Goal: Task Accomplishment & Management: Complete application form

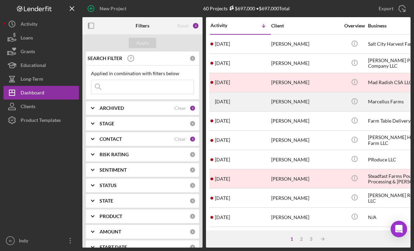
click at [295, 103] on div "[PERSON_NAME]" at bounding box center [305, 102] width 69 height 18
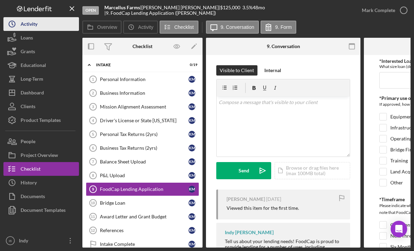
click at [46, 20] on button "Icon/History Activity" at bounding box center [41, 24] width 76 height 14
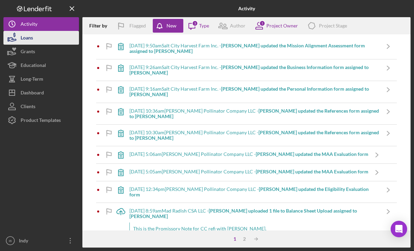
click at [41, 32] on button "Loans" at bounding box center [41, 38] width 76 height 14
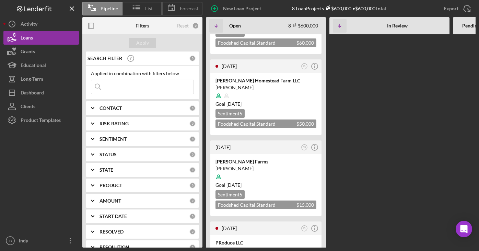
scroll to position [397, 0]
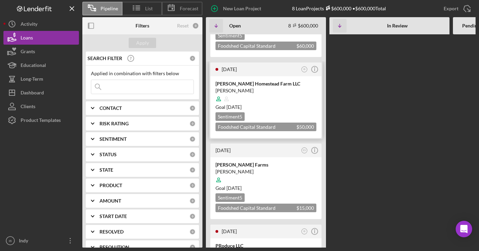
click at [281, 80] on div "[PERSON_NAME] Homestead Farm LLC" at bounding box center [266, 83] width 101 height 7
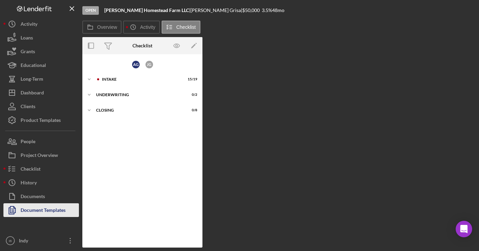
click at [57, 210] on div "Document Templates" at bounding box center [43, 210] width 45 height 15
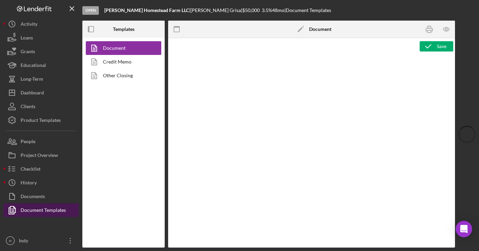
type textarea "<h1 style="text-align: left;">Resource Sheet</h1> <p class="p1">This resource s…"
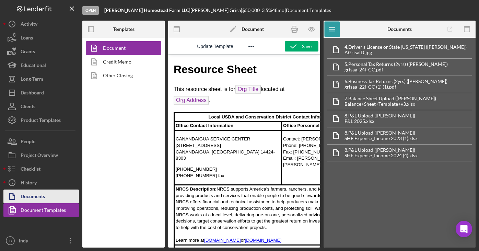
click at [56, 194] on button "Documents" at bounding box center [41, 197] width 76 height 14
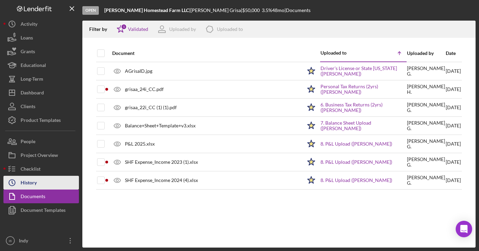
click at [48, 176] on button "Icon/History History" at bounding box center [41, 183] width 76 height 14
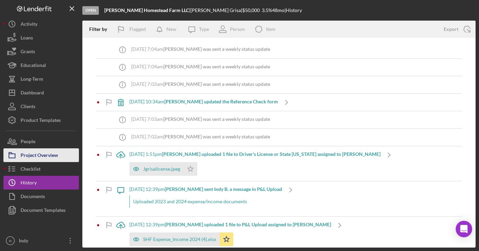
click at [54, 157] on div "Project Overview" at bounding box center [39, 155] width 37 height 15
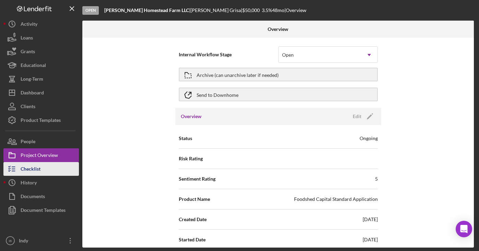
click at [50, 165] on button "Checklist" at bounding box center [41, 169] width 76 height 14
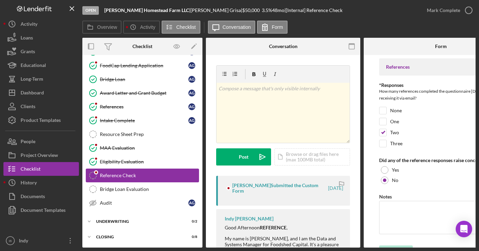
scroll to position [141, 0]
click at [119, 235] on div "Closing" at bounding box center [145, 237] width 98 height 4
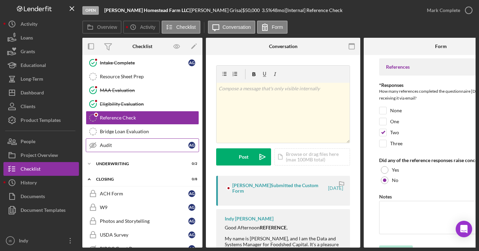
scroll to position [254, 0]
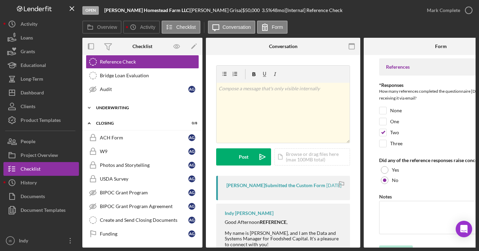
click at [125, 108] on div "Icon/Expander Underwriting 0 / 2" at bounding box center [142, 108] width 120 height 14
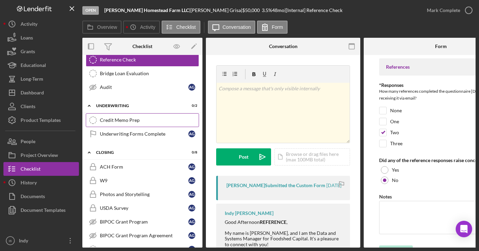
click at [126, 119] on div "Credit Memo Prep" at bounding box center [149, 119] width 99 height 5
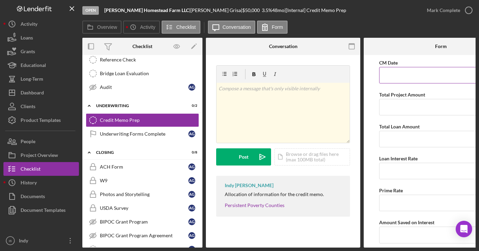
click at [414, 81] on input "CM Date" at bounding box center [442, 75] width 124 height 16
click at [394, 76] on input "[DATE]" at bounding box center [442, 75] width 124 height 16
click at [398, 78] on input "09/12/y025" at bounding box center [442, 75] width 124 height 16
type input "[DATE]"
click at [401, 108] on input "Total Project Amount" at bounding box center [442, 107] width 124 height 16
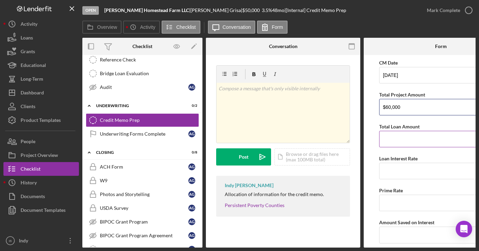
type input "$60,000"
click at [389, 142] on input "Total Loan Amount" at bounding box center [442, 139] width 124 height 16
type input "$60,000"
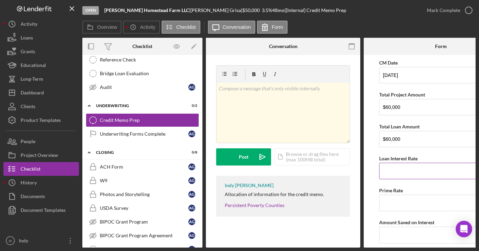
click at [392, 166] on input "Loan Interest Rate" at bounding box center [442, 171] width 124 height 16
click at [387, 197] on input "Prime Rate" at bounding box center [442, 203] width 124 height 16
click at [383, 165] on input "3.27000%" at bounding box center [442, 171] width 124 height 16
type input "2.57000%"
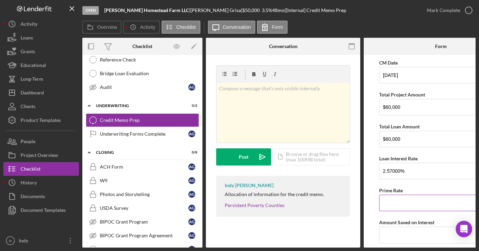
click at [395, 204] on input "Prime Rate" at bounding box center [442, 203] width 124 height 16
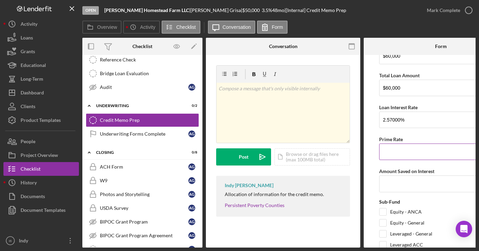
scroll to position [52, 0]
type input "7.50000%"
click at [406, 186] on input "Amount Saved on Interest" at bounding box center [442, 183] width 124 height 16
paste input "$8,142.88"
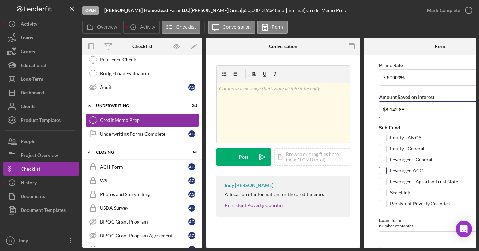
scroll to position [137, 0]
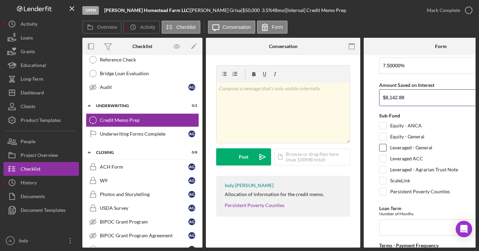
type input "$8,142.88"
click at [414, 152] on div "Leveraged - General" at bounding box center [442, 149] width 124 height 11
click at [414, 146] on label "Leveraged - General" at bounding box center [412, 147] width 42 height 7
click at [387, 146] on input "Leveraged - General" at bounding box center [383, 147] width 7 height 7
checkbox input "true"
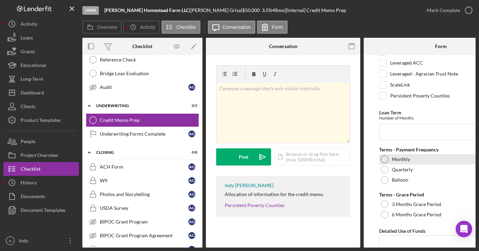
scroll to position [236, 0]
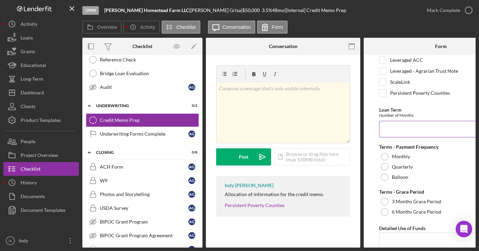
click at [406, 132] on input "Loan Term" at bounding box center [442, 129] width 124 height 16
type input "60"
click at [402, 157] on label "Monthly" at bounding box center [401, 156] width 18 height 5
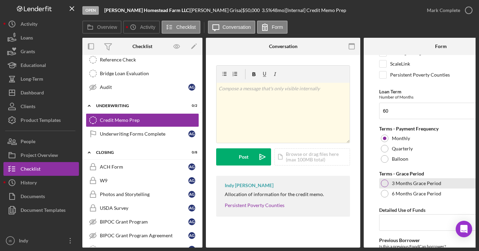
click at [414, 187] on div "3 Months Grace Period" at bounding box center [442, 183] width 124 height 10
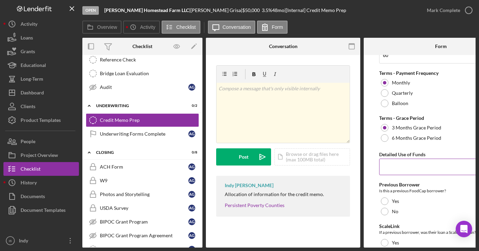
click at [402, 171] on input "Detailed Use of Funds" at bounding box center [442, 167] width 124 height 16
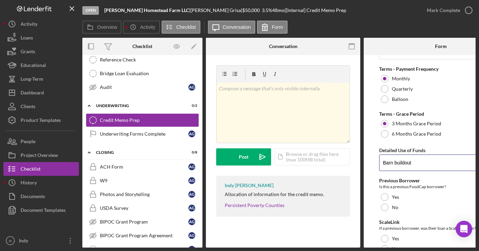
scroll to position [362, 0]
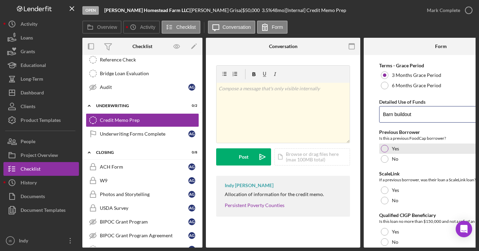
type input "Barn buildout"
click at [387, 153] on div "Yes" at bounding box center [442, 149] width 124 height 10
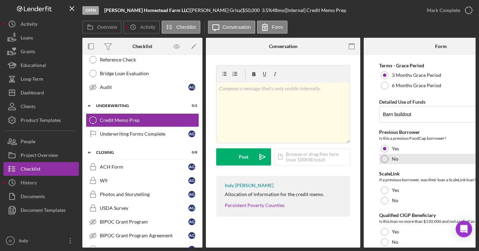
click at [386, 158] on div at bounding box center [385, 159] width 8 height 8
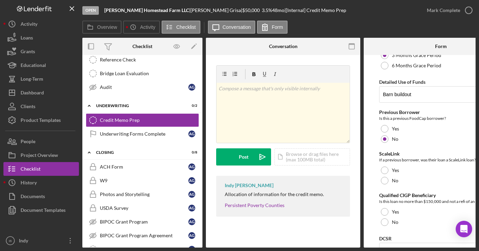
scroll to position [397, 0]
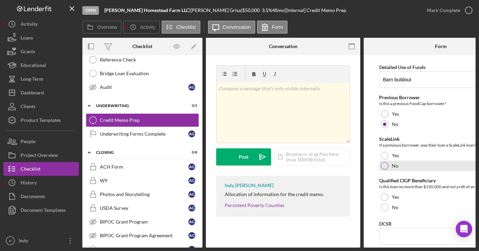
click at [384, 167] on div at bounding box center [385, 166] width 8 height 8
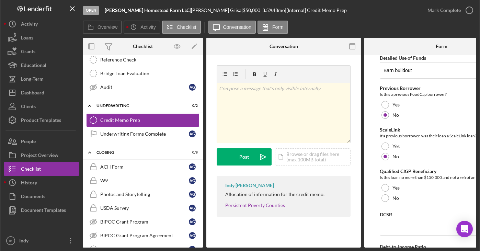
scroll to position [407, 0]
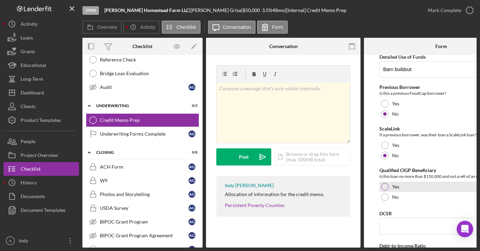
click at [396, 185] on label "Yes" at bounding box center [395, 186] width 7 height 5
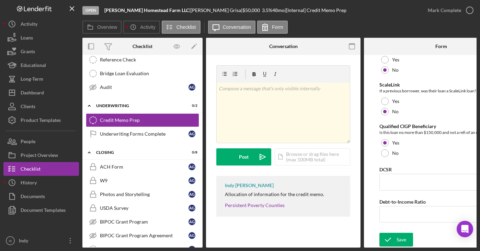
scroll to position [453, 0]
click at [401, 178] on input "DCSR" at bounding box center [442, 182] width 124 height 16
type input "2.55"
click at [403, 210] on input "Debt-to-Income Ratio" at bounding box center [442, 214] width 124 height 16
click at [395, 234] on icon "submit" at bounding box center [388, 239] width 17 height 17
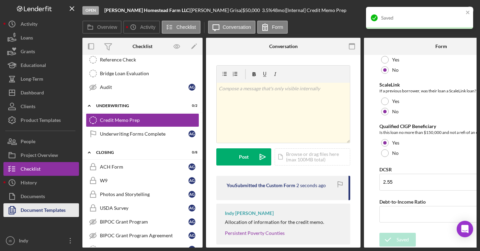
click at [46, 207] on div "Document Templates" at bounding box center [43, 210] width 45 height 15
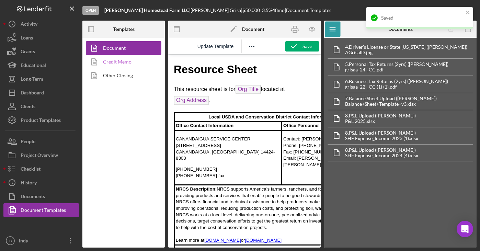
click at [123, 62] on link "Credit Memo" at bounding box center [122, 62] width 72 height 14
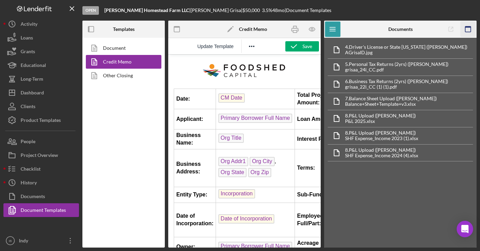
click at [414, 30] on icon "button" at bounding box center [468, 29] width 15 height 15
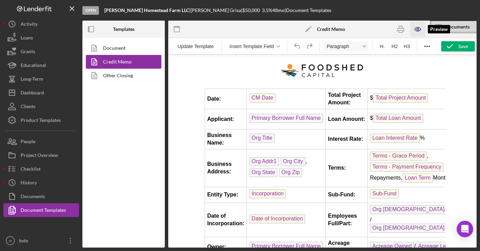
click at [414, 30] on icon "button" at bounding box center [417, 29] width 15 height 15
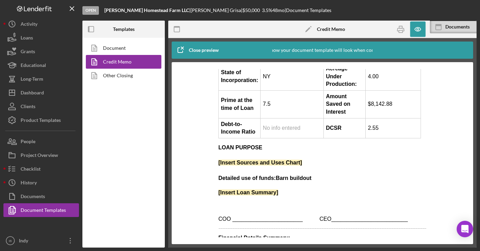
scroll to position [189, 0]
click at [414, 25] on icon "button" at bounding box center [417, 29] width 15 height 15
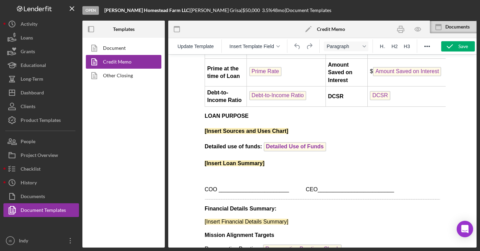
scroll to position [254, 0]
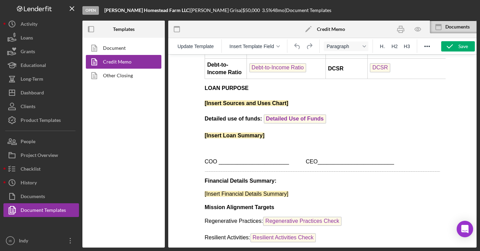
click at [266, 106] on strong "[Insert Sources and Uses Chart]" at bounding box center [246, 103] width 84 height 6
drag, startPoint x: 317, startPoint y: 120, endPoint x: 386, endPoint y: 167, distance: 83.4
click at [199, 112] on html "Date: CM Date Total Project Amount: $ Total Project Amount Applicant: Primary B…" at bounding box center [322, 42] width 247 height 485
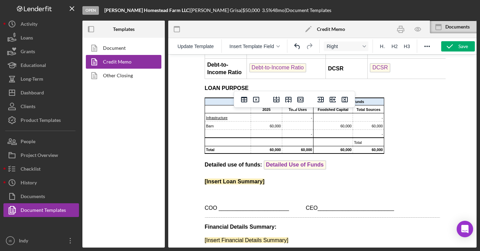
click at [370, 188] on body "Date: CM Date Total Project Amount: $ Total Project Amount Applicant: Primary B…" at bounding box center [322, 66] width 236 height 520
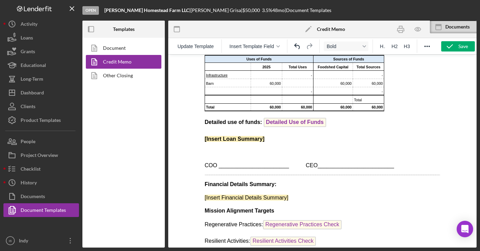
scroll to position [297, 0]
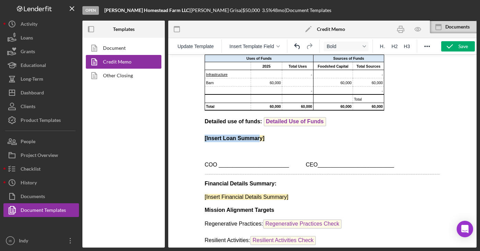
drag, startPoint x: 278, startPoint y: 147, endPoint x: 259, endPoint y: 150, distance: 18.9
click at [259, 150] on body "Date: CM Date Total Project Amount: $ Total Project Amount Applicant: Primary B…" at bounding box center [322, 23] width 236 height 520
click at [285, 142] on p "[Insert Loan Summary]" at bounding box center [322, 139] width 236 height 8
drag, startPoint x: 282, startPoint y: 153, endPoint x: 385, endPoint y: 202, distance: 113.7
click at [199, 147] on html "Date: CM Date Total Project Amount: $ Total Project Amount Applicant: Primary B…" at bounding box center [322, 22] width 247 height 531
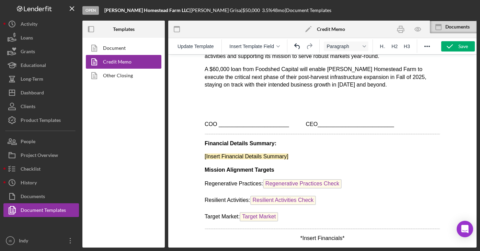
scroll to position [661, 0]
drag, startPoint x: 301, startPoint y: 150, endPoint x: 199, endPoint y: 152, distance: 101.7
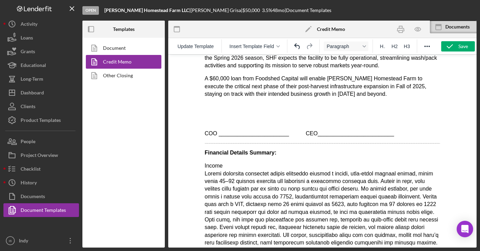
scroll to position [668, 0]
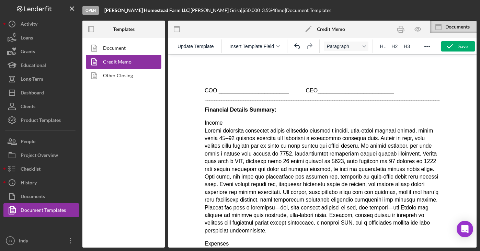
click at [213, 145] on p "Income" at bounding box center [322, 176] width 236 height 115
click at [414, 43] on button "Reveal or hide additional toolbar items" at bounding box center [427, 47] width 12 height 10
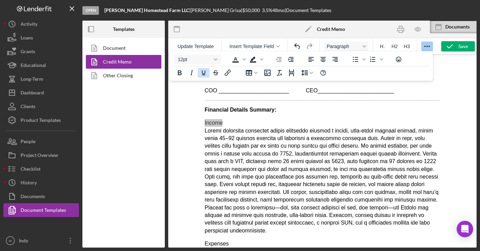
click at [204, 71] on icon "Underline" at bounding box center [204, 73] width 8 height 8
click at [261, 155] on p "Income" at bounding box center [322, 176] width 236 height 115
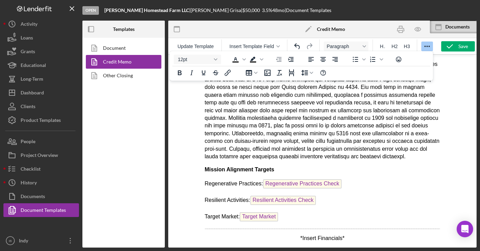
scroll to position [834, 0]
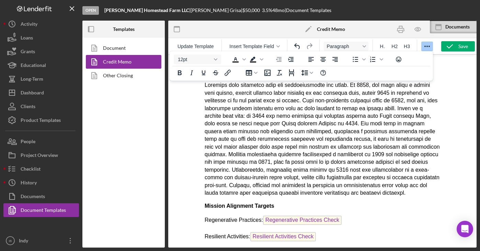
click at [220, 109] on p "Expenses" at bounding box center [322, 135] width 236 height 123
click at [204, 74] on icon "Underline" at bounding box center [203, 72] width 3 height 5
click at [275, 147] on p "Expenses" at bounding box center [322, 135] width 236 height 123
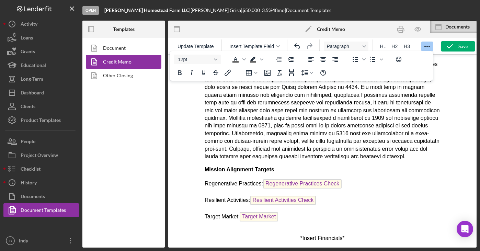
scroll to position [913, 0]
click at [414, 42] on div "Save" at bounding box center [464, 46] width 10 height 10
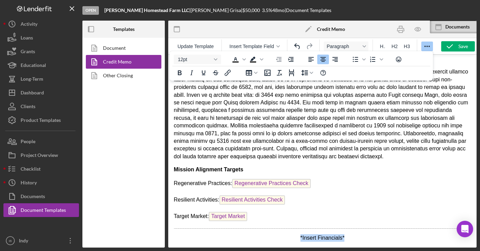
drag, startPoint x: 351, startPoint y: 238, endPoint x: 269, endPoint y: 239, distance: 82.4
click at [269, 239] on p "*Insert Financials*" at bounding box center [322, 238] width 297 height 8
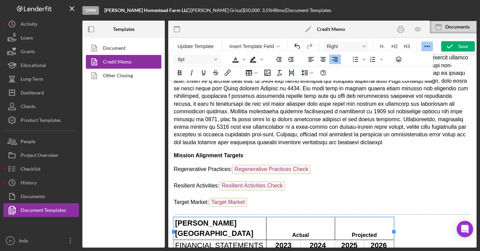
scroll to position [1311, 0]
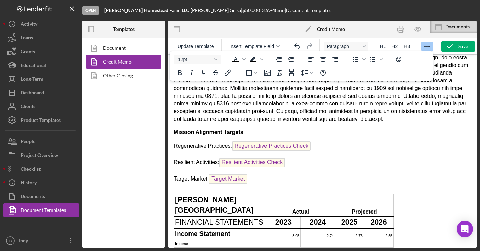
scroll to position [835, 0]
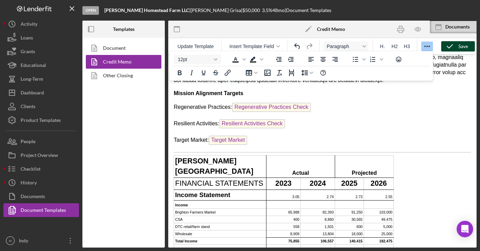
click at [414, 45] on div "Save" at bounding box center [464, 46] width 10 height 10
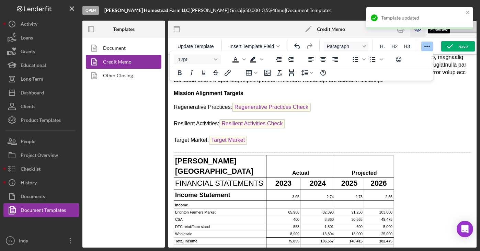
click at [414, 28] on div "Template updated" at bounding box center [420, 20] width 110 height 30
click at [414, 12] on div "Template updated" at bounding box center [419, 18] width 107 height 22
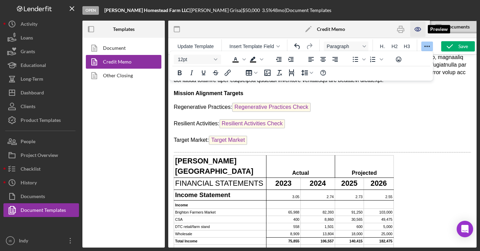
click at [414, 29] on icon "button" at bounding box center [418, 29] width 2 height 2
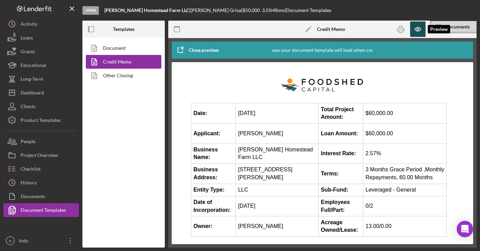
click at [414, 22] on icon "button" at bounding box center [417, 29] width 15 height 15
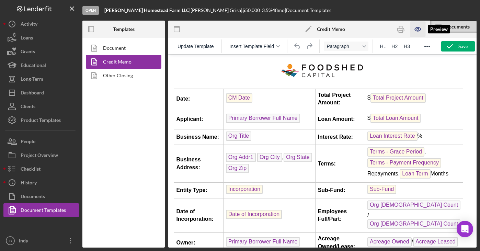
scroll to position [0, 0]
click at [414, 32] on icon "button" at bounding box center [417, 29] width 15 height 15
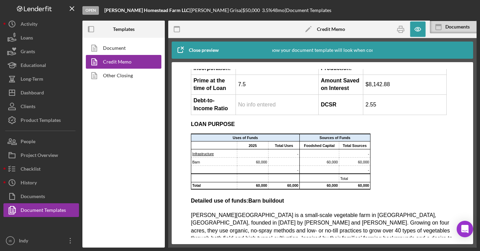
scroll to position [188, 0]
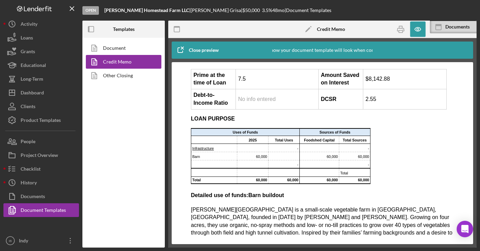
click at [290, 110] on td "No info entered" at bounding box center [277, 99] width 83 height 20
click at [272, 102] on span "No info entered" at bounding box center [256, 99] width 37 height 6
click at [414, 30] on icon "button" at bounding box center [417, 29] width 15 height 15
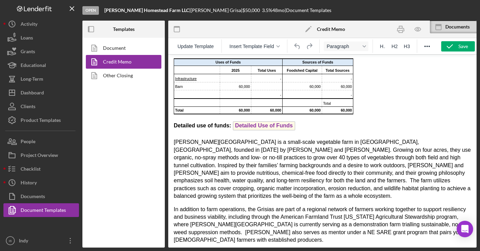
scroll to position [152, 0]
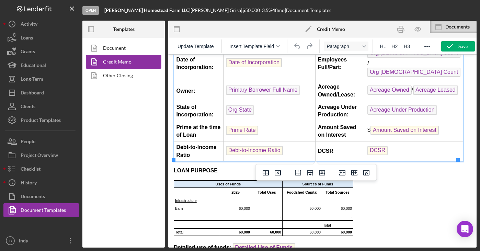
click at [294, 154] on td "Debt-to-Income Ratio ﻿" at bounding box center [270, 151] width 92 height 20
click at [213, 150] on td "Debt-to-Income Ratio" at bounding box center [198, 151] width 49 height 20
drag, startPoint x: 197, startPoint y: 159, endPoint x: 181, endPoint y: 154, distance: 17.6
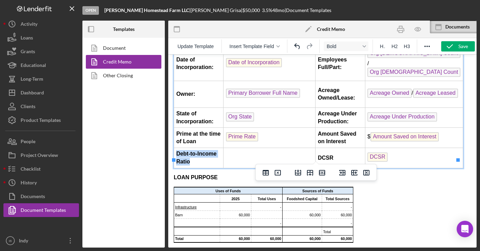
drag, startPoint x: 194, startPoint y: 155, endPoint x: 173, endPoint y: 142, distance: 24.6
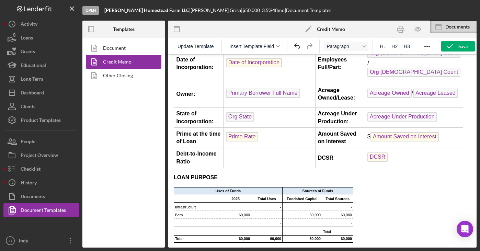
click at [182, 151] on strong "Debt-to-Income Ratio" at bounding box center [196, 157] width 40 height 13
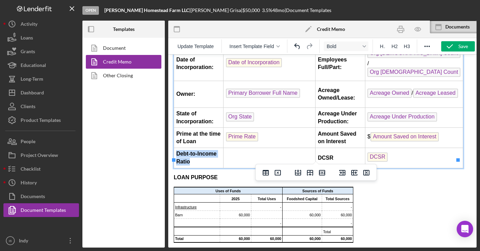
drag, startPoint x: 177, startPoint y: 144, endPoint x: 197, endPoint y: 155, distance: 22.1
click at [197, 155] on td "Debt-to-Income Ratio" at bounding box center [198, 158] width 49 height 20
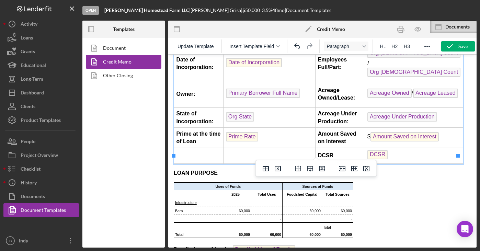
click at [247, 151] on td "Rich Text Area. Press ALT-0 for help." at bounding box center [270, 156] width 92 height 16
click at [320, 152] on strong "DCSR" at bounding box center [325, 155] width 15 height 6
click at [282, 150] on td "Rich Text Area. Press ALT-0 for help." at bounding box center [270, 156] width 92 height 16
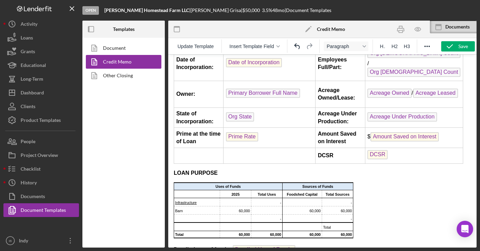
click at [414, 48] on icon "button" at bounding box center [449, 46] width 17 height 17
